Goal: Complete application form: Complete application form

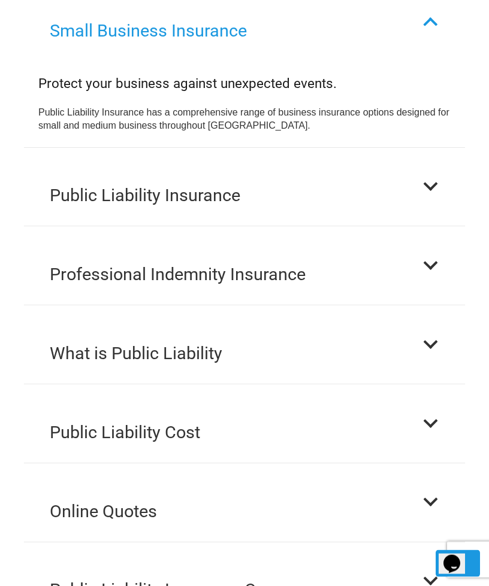
scroll to position [1336, 0]
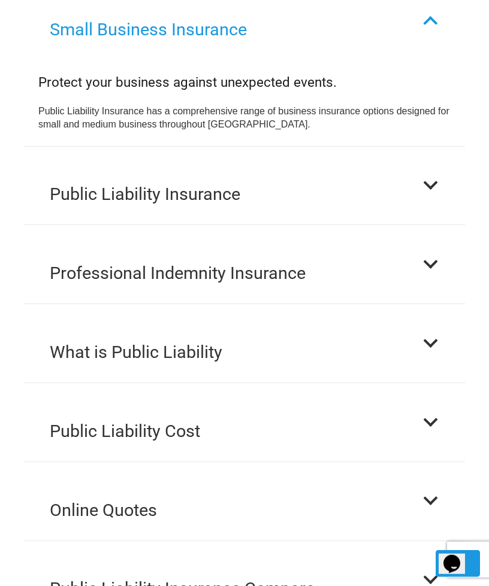
click at [431, 414] on div at bounding box center [430, 422] width 17 height 17
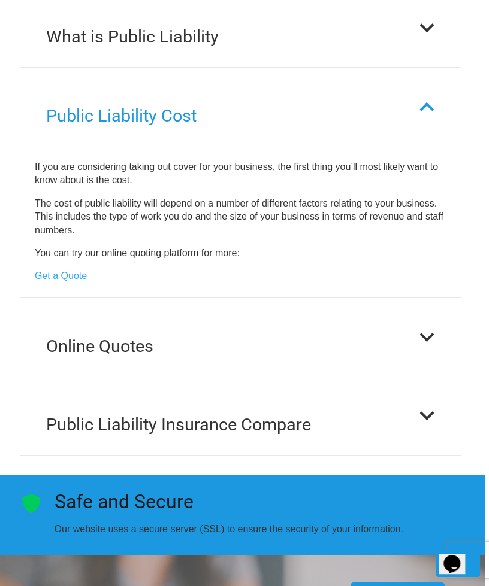
scroll to position [1564, 4]
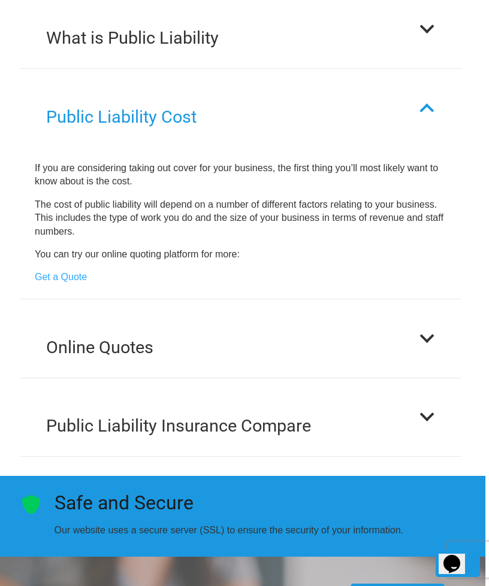
click at [70, 272] on link "Get a Quote" at bounding box center [61, 277] width 52 height 10
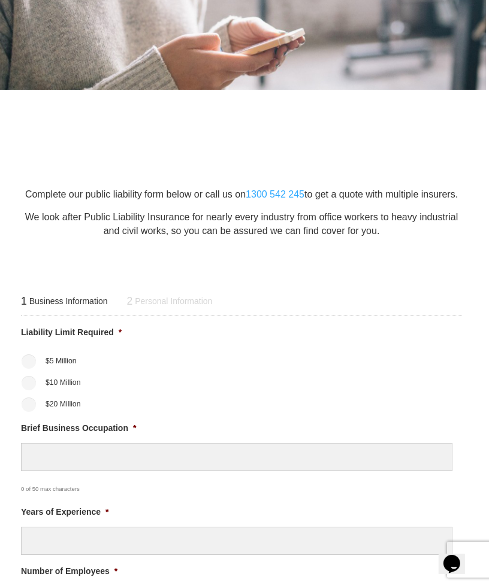
scroll to position [177, 4]
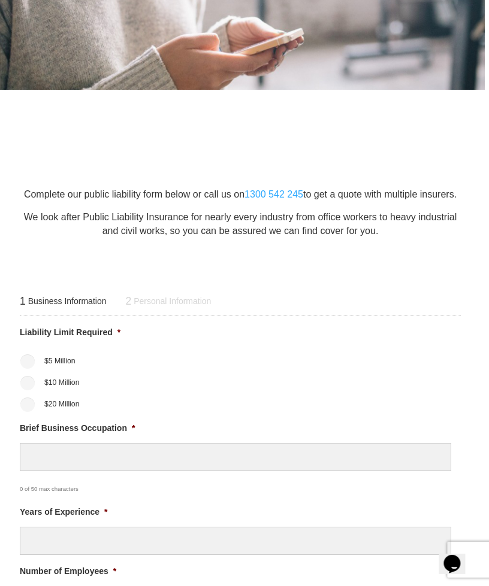
click at [23, 386] on input "$10 Million" at bounding box center [27, 383] width 14 height 14
radio input "true"
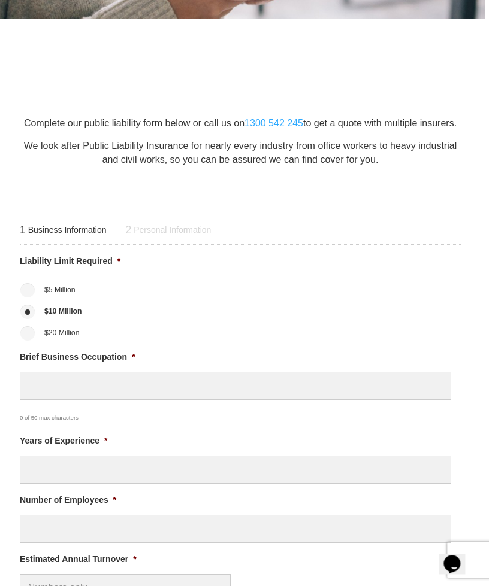
scroll to position [249, 4]
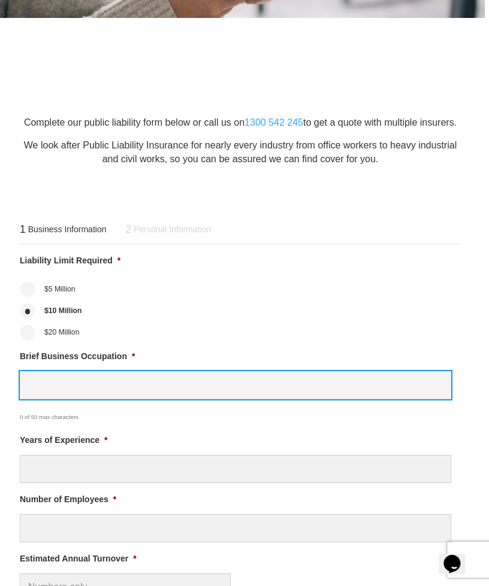
click at [167, 385] on input "Brief Business Occupation *" at bounding box center [235, 385] width 431 height 28
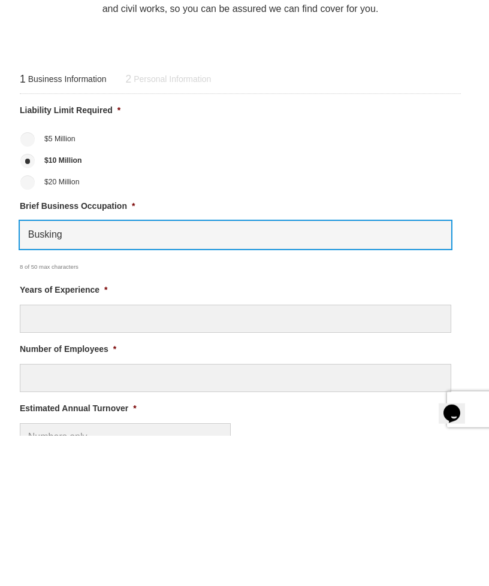
type input "Busking"
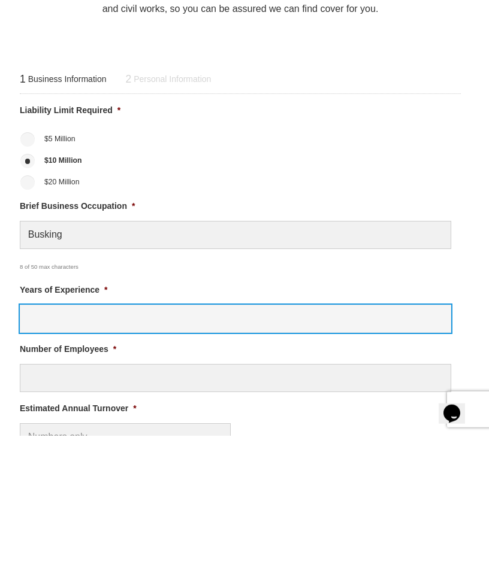
click at [259, 455] on input "Years of Experience *" at bounding box center [235, 469] width 431 height 28
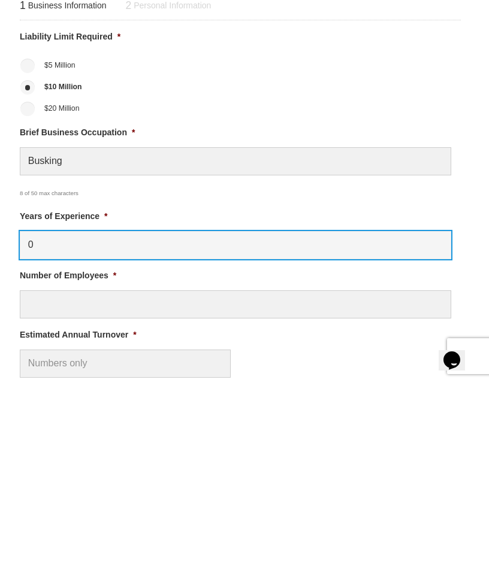
type input "0"
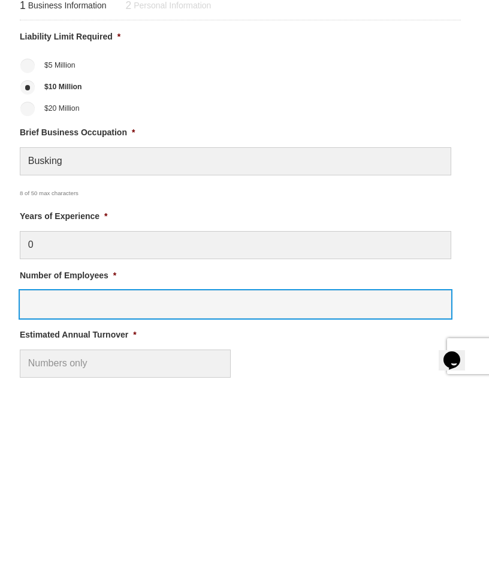
click at [246, 494] on input "Number of Employees *" at bounding box center [235, 508] width 431 height 28
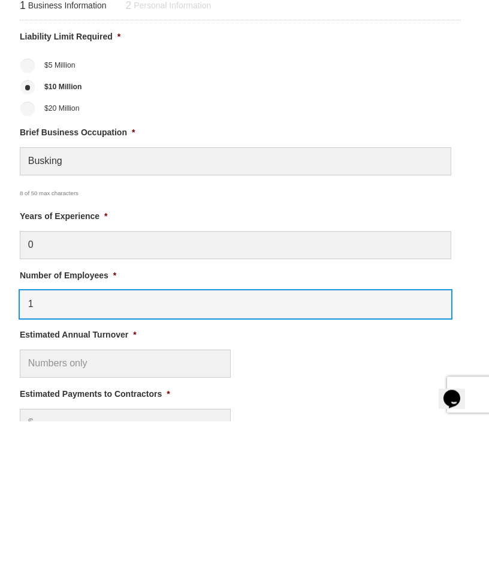
scroll to position [320, 4]
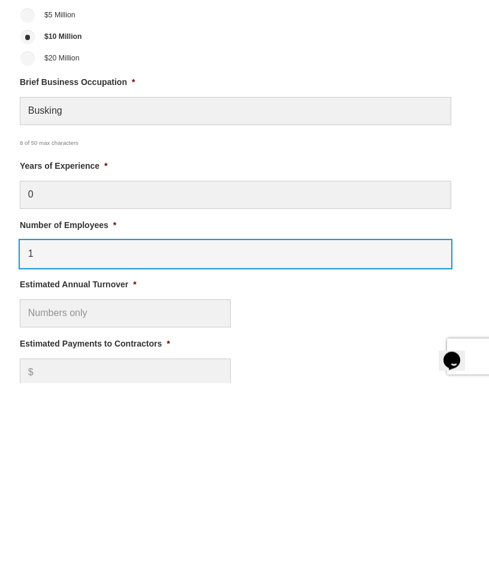
type input "1"
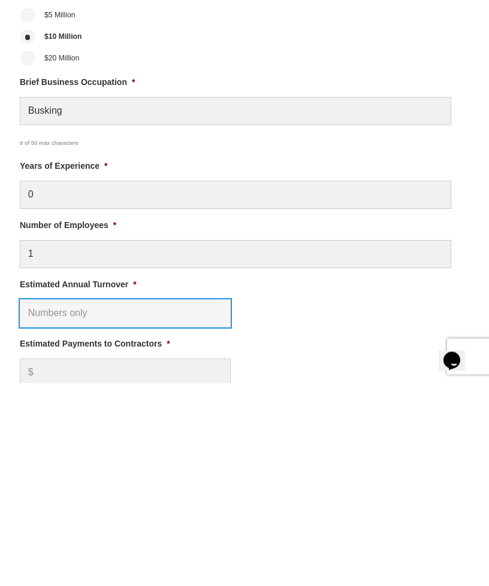
click at [132, 503] on input "Estimated Annual Turnover *" at bounding box center [125, 517] width 211 height 28
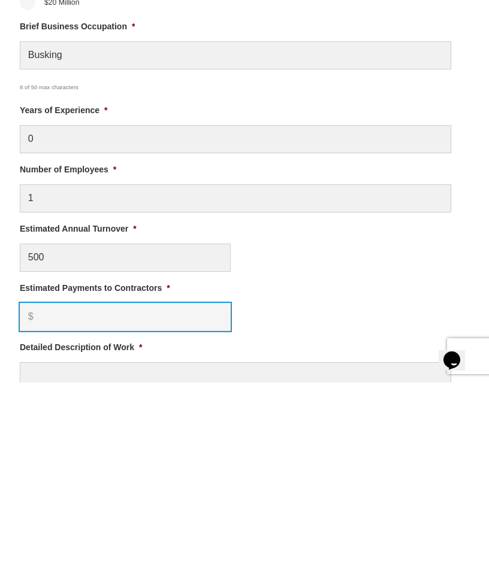
click at [183, 507] on input "Estimated Payments to Contractors *" at bounding box center [125, 521] width 211 height 28
type input "$ 500.00"
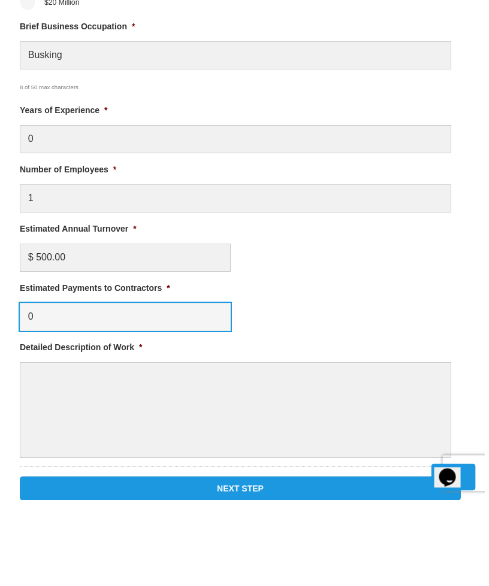
scroll to position [492, 0]
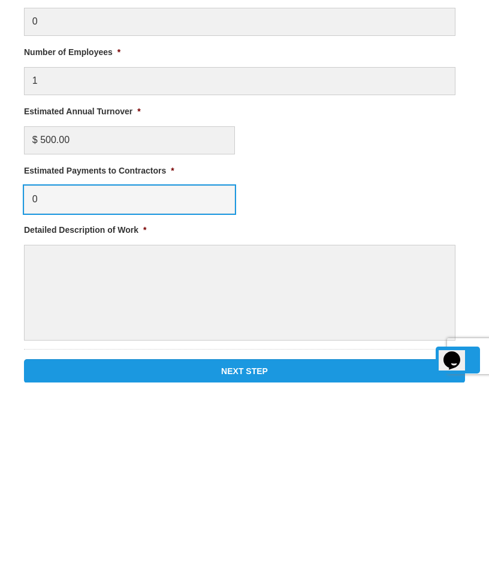
type input "0"
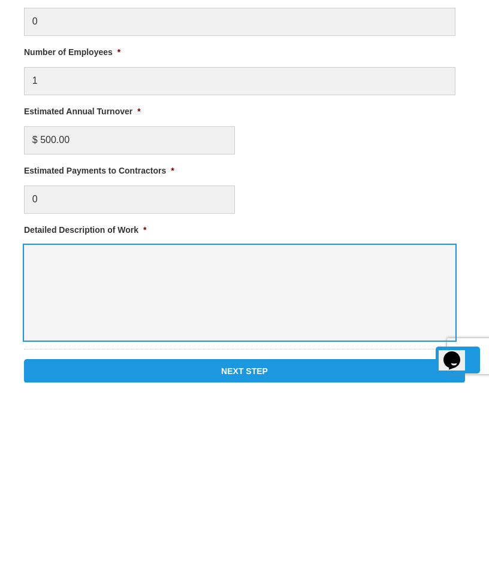
click at [267, 449] on textarea "Detailed Description of Work *" at bounding box center [239, 497] width 431 height 96
type textarea "Busking"
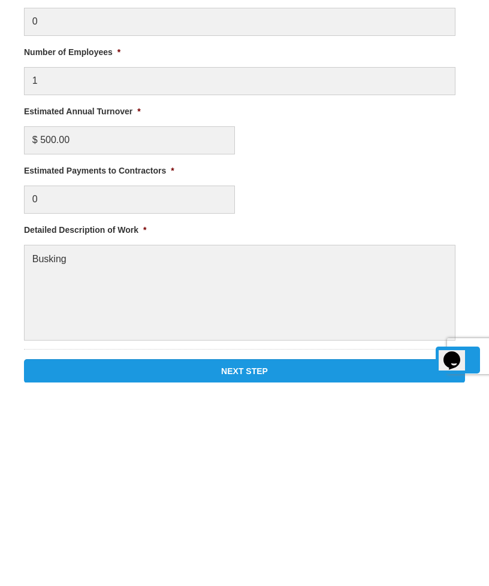
click at [275, 563] on input "Next Step" at bounding box center [244, 575] width 441 height 24
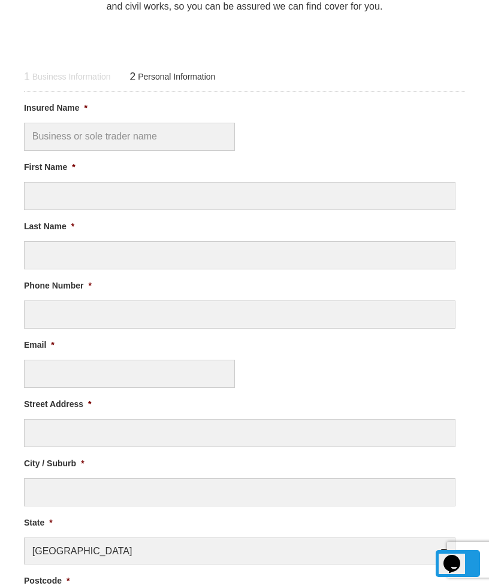
scroll to position [0, 0]
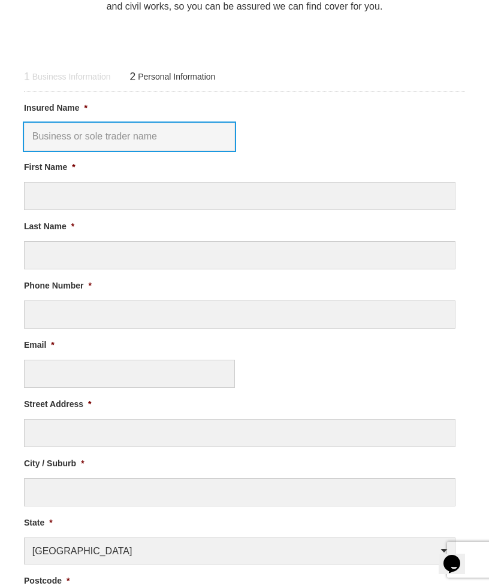
click at [141, 130] on input "Insured Name *" at bounding box center [129, 137] width 211 height 28
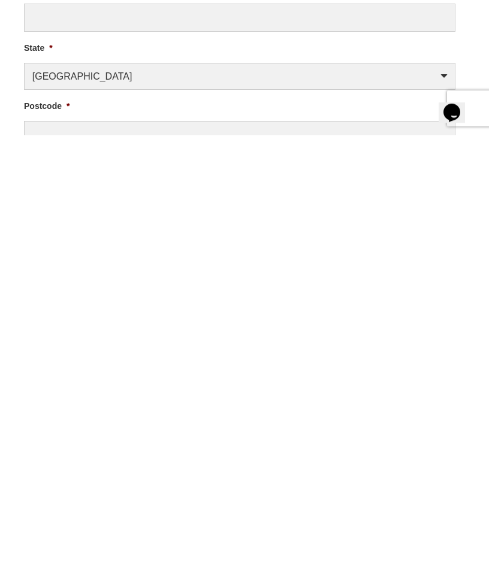
scroll to position [408, 0]
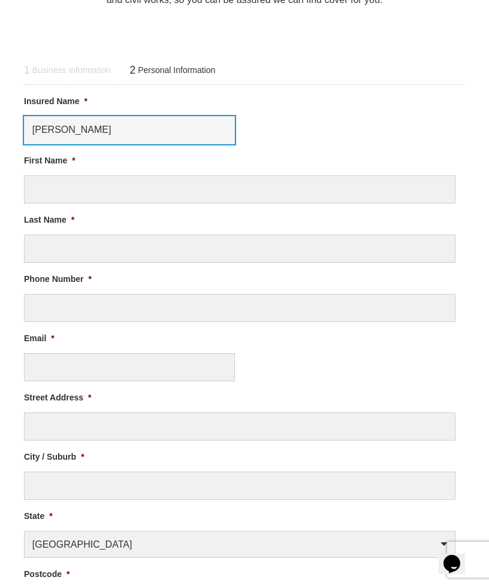
type input "Jodie"
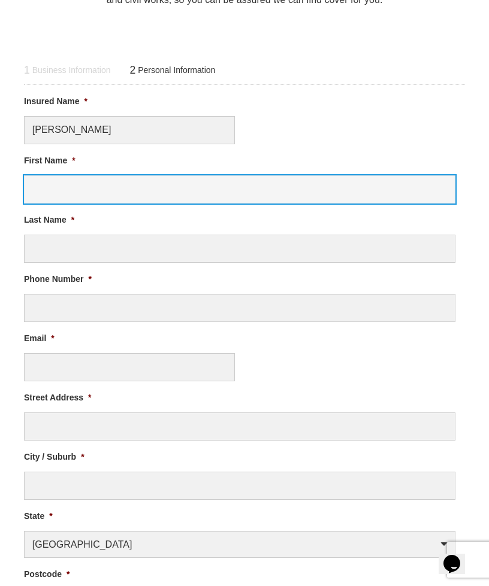
click at [155, 192] on input "First Name *" at bounding box center [239, 190] width 431 height 28
type input "Jodie"
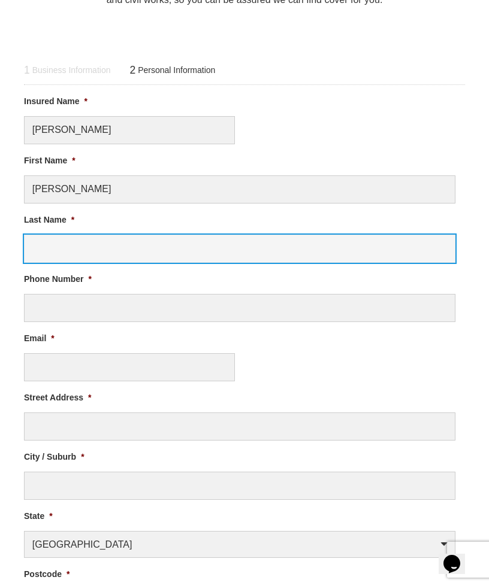
click at [126, 256] on input "Last Name *" at bounding box center [239, 249] width 431 height 28
type input "Saunders"
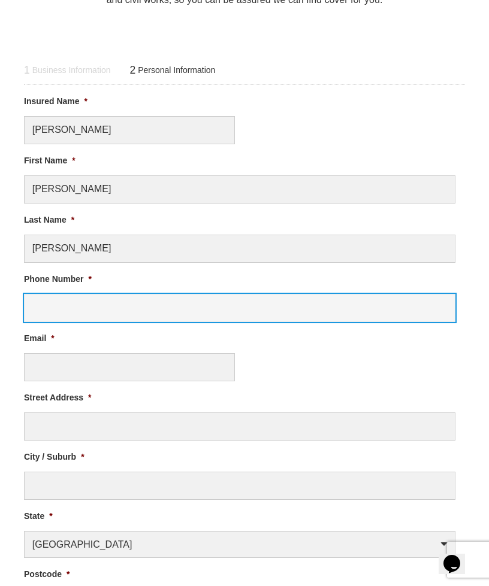
click at [174, 298] on input "Phone Number *" at bounding box center [239, 308] width 431 height 28
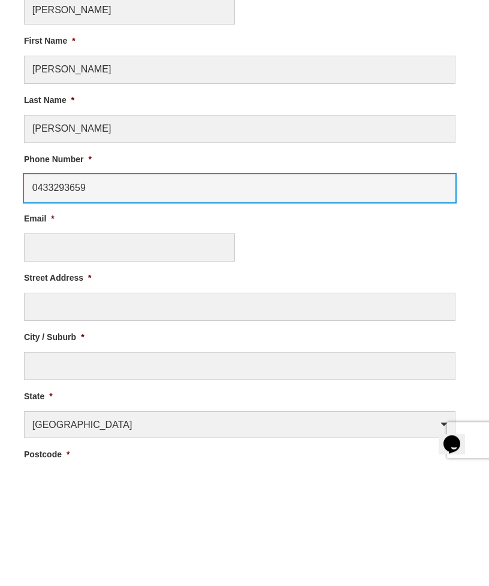
type input "0433293659"
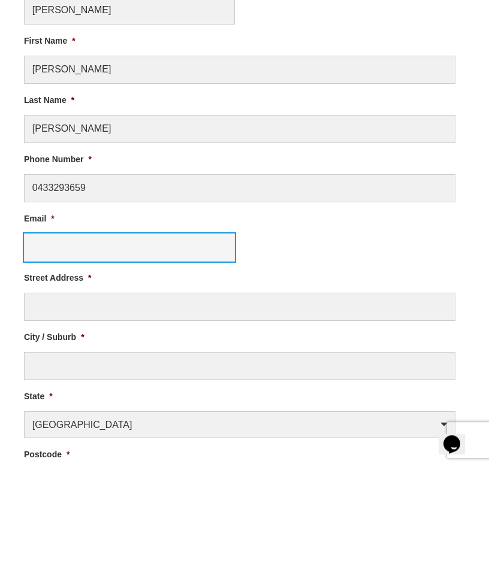
click at [143, 353] on input "Email *" at bounding box center [129, 367] width 211 height 28
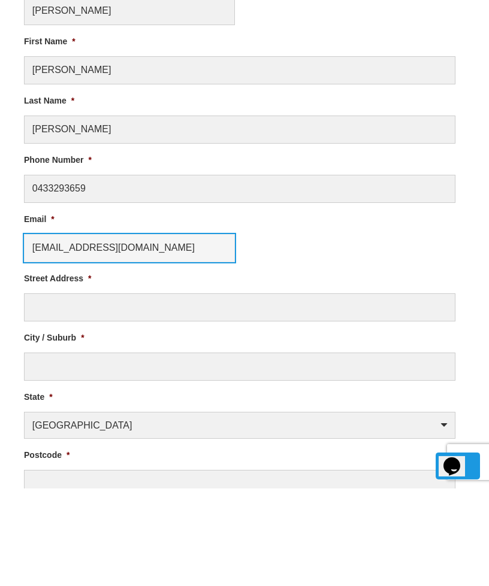
scroll to position [430, 0]
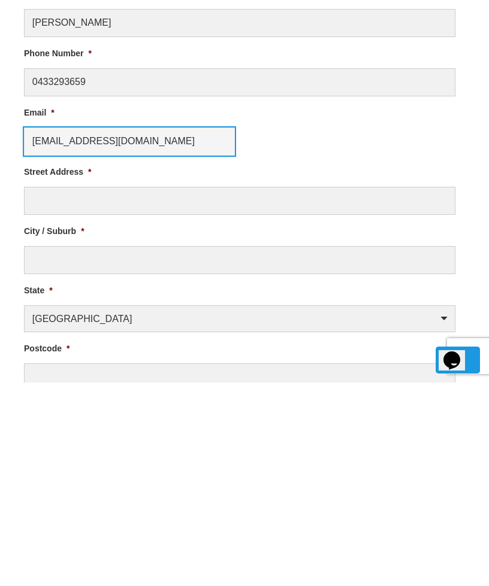
type input "canonfoods@hotmail.com"
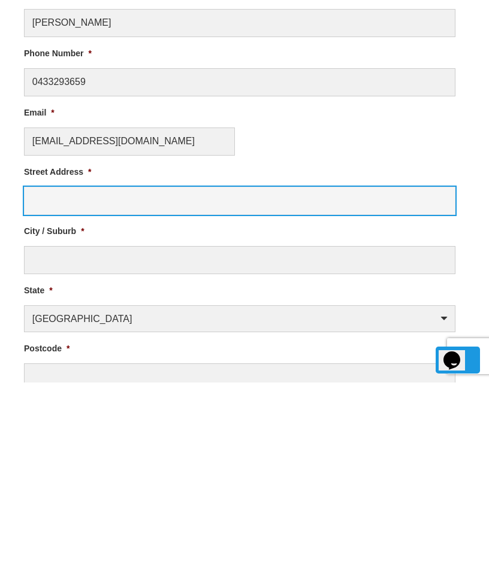
click at [213, 391] on input "Street Address *" at bounding box center [239, 405] width 431 height 28
type input "12a camp st"
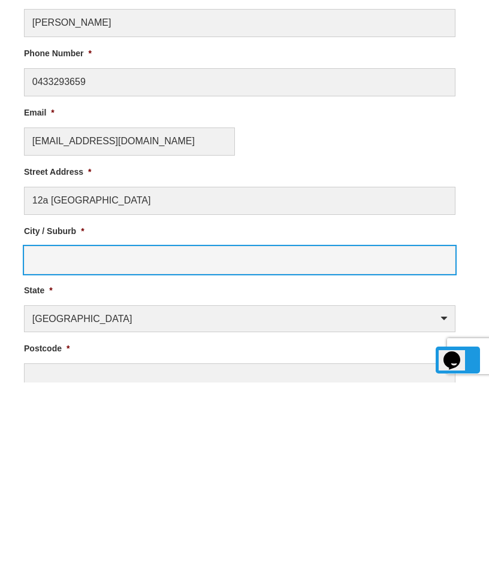
click at [181, 450] on input "City / Suburb *" at bounding box center [239, 464] width 431 height 28
type input "Beechworth"
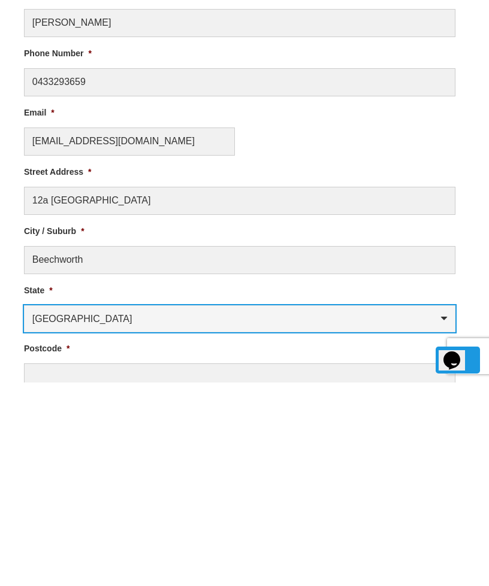
click at [199, 509] on select "Australian Capital Territory New South Wales Northern Territory Queensland Sout…" at bounding box center [239, 522] width 431 height 27
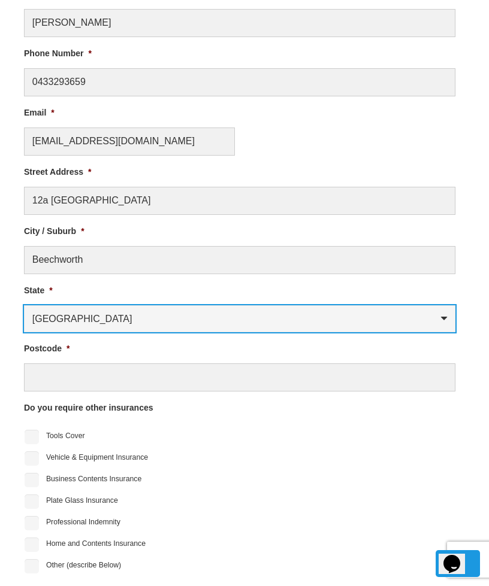
select select "Victoria"
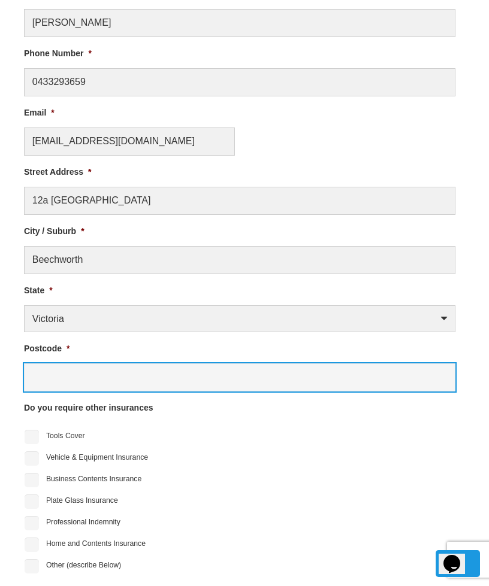
click at [202, 373] on input "Postcode *" at bounding box center [239, 378] width 431 height 28
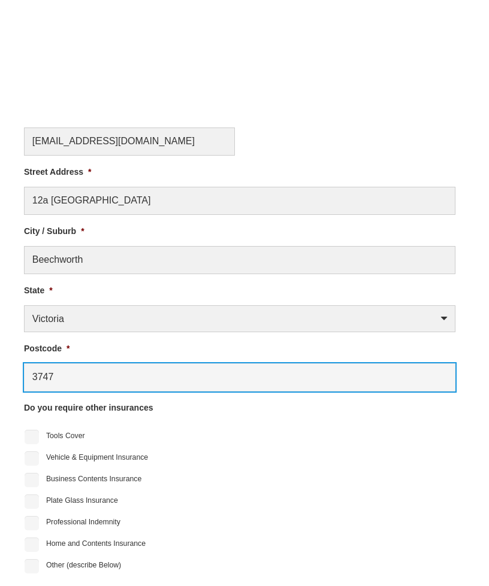
scroll to position [751, 0]
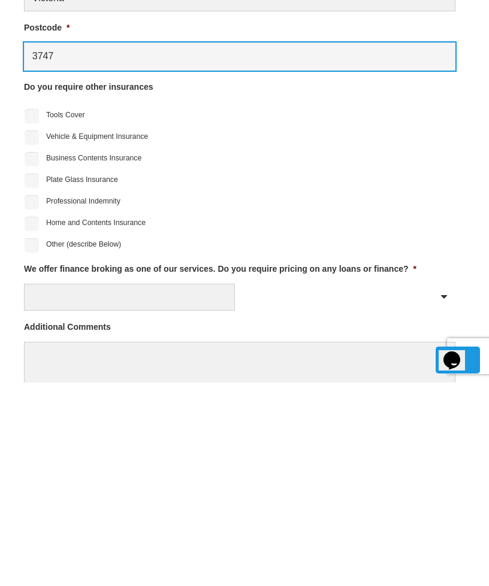
type input "3747"
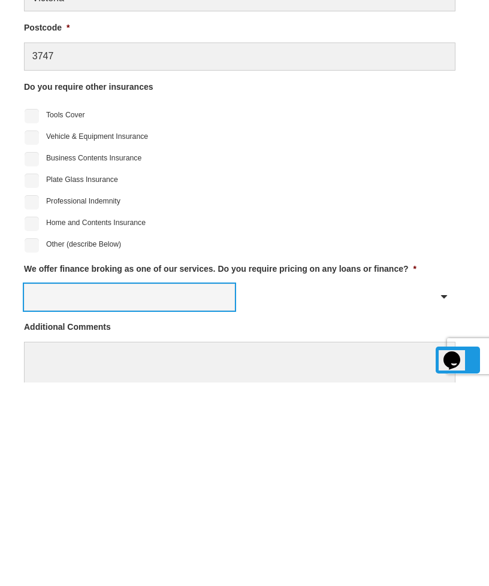
click at [164, 488] on select "Yes No" at bounding box center [129, 501] width 211 height 27
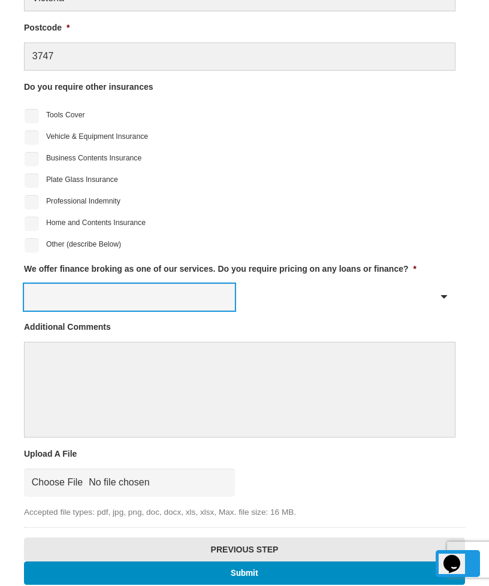
select select "No"
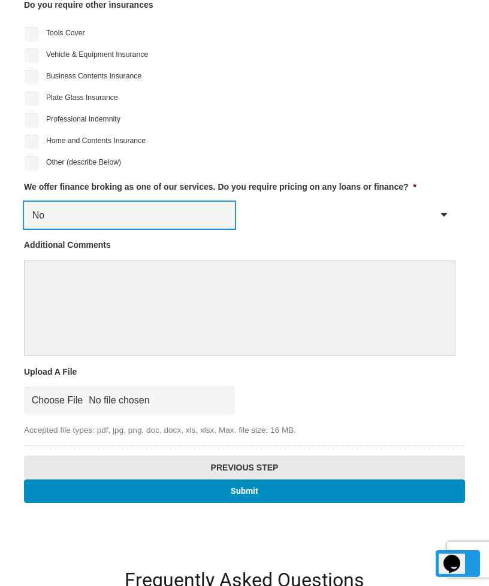
scroll to position [1037, 0]
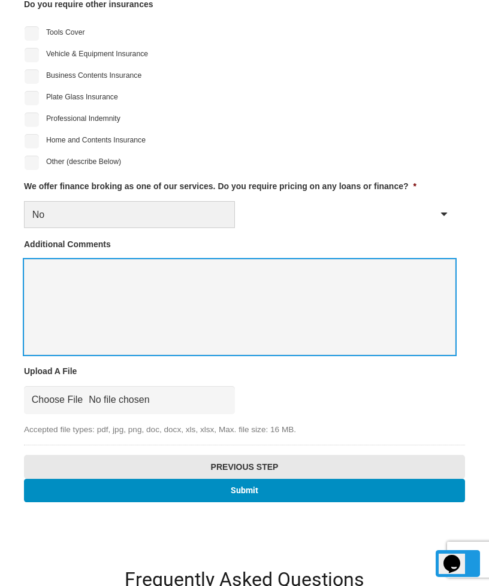
click at [239, 275] on textarea "Additional Comments" at bounding box center [239, 307] width 431 height 96
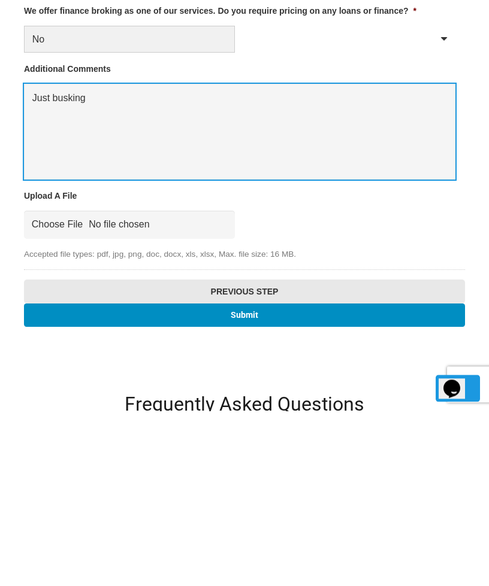
type textarea "Just busking"
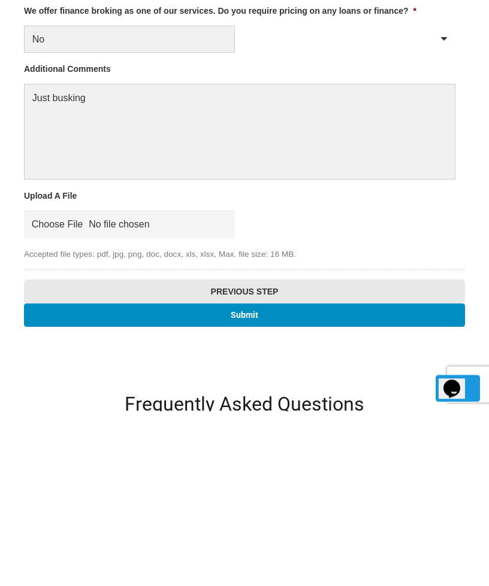
click at [287, 479] on input "Submit" at bounding box center [244, 490] width 441 height 23
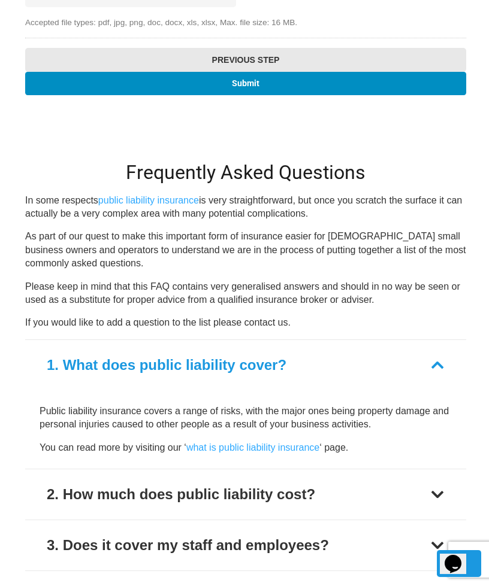
scroll to position [1446, 0]
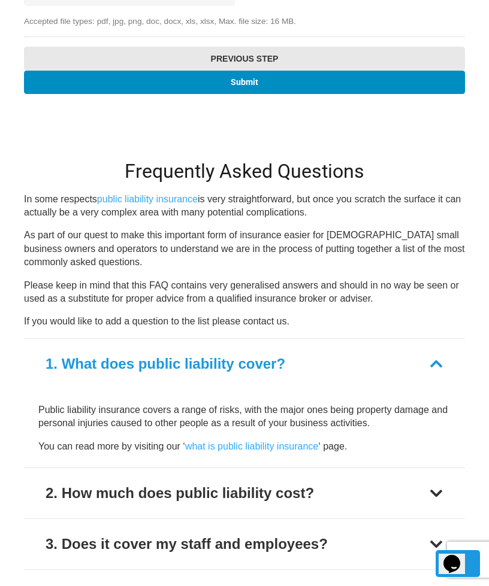
click at [428, 477] on button "2. How much does public liability cost?" at bounding box center [244, 493] width 441 height 50
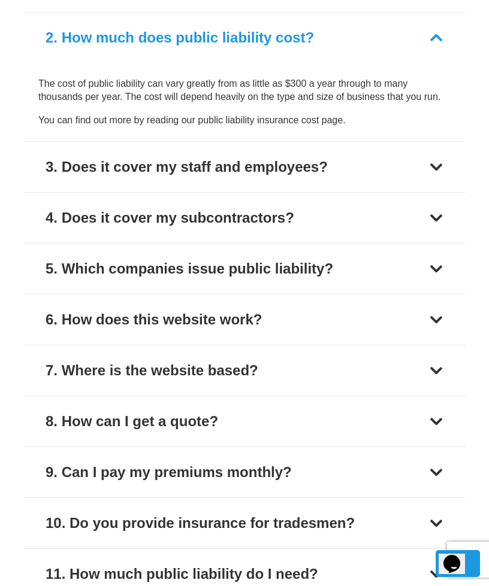
scroll to position [1825, 0]
